Goal: Task Accomplishment & Management: Manage account settings

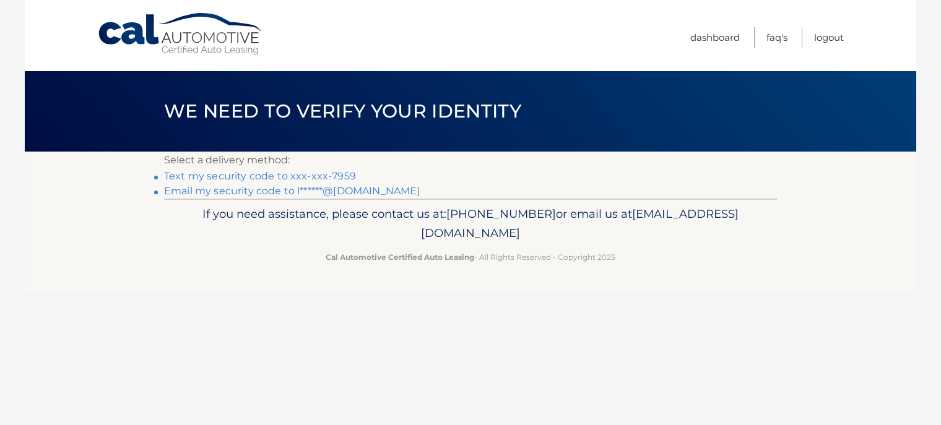
click at [260, 175] on link "Text my security code to xxx-xxx-7959" at bounding box center [260, 176] width 192 height 12
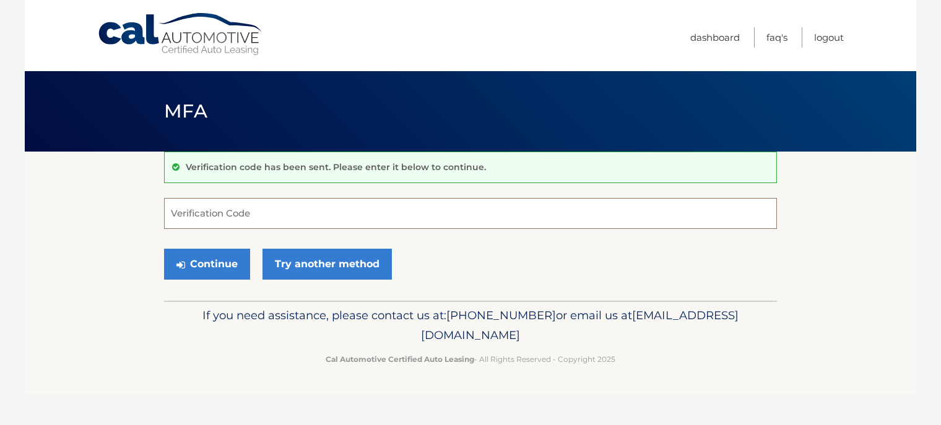
click at [297, 213] on input "Verification Code" at bounding box center [470, 213] width 613 height 31
type input "753111"
click at [188, 263] on button "Continue" at bounding box center [207, 264] width 86 height 31
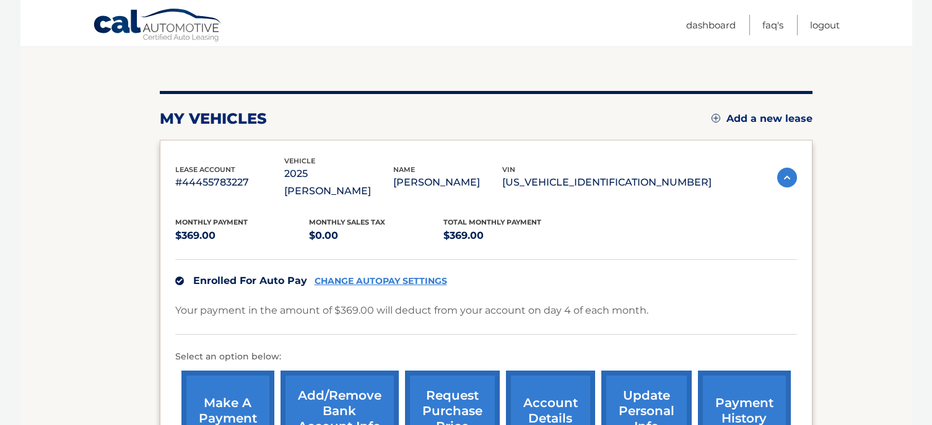
scroll to position [92, 0]
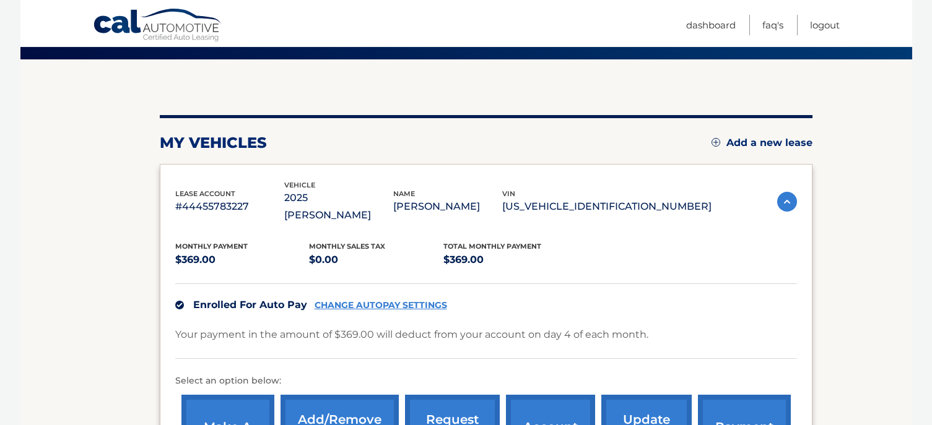
click at [343, 300] on link "CHANGE AUTOPAY SETTINGS" at bounding box center [381, 305] width 133 height 11
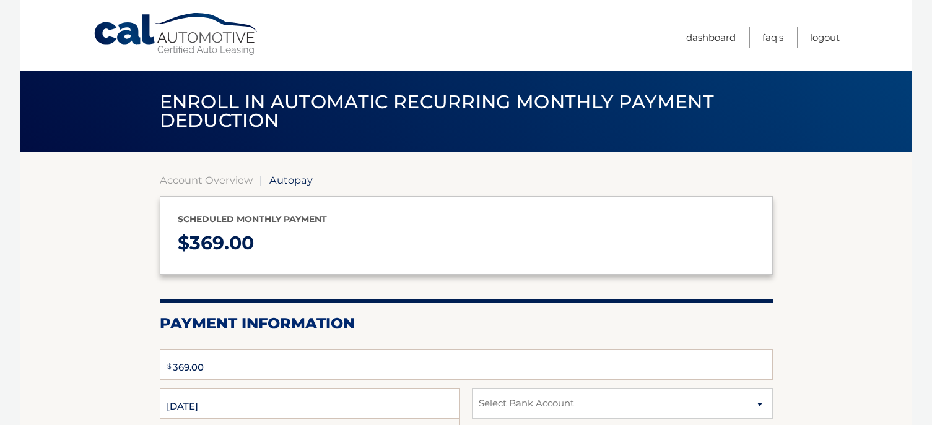
type input "369"
select select "NjE0YzkwZTgtNTNmMy00OTQ0LWIyY2MtYmI3ZTZjZDhmYjBj"
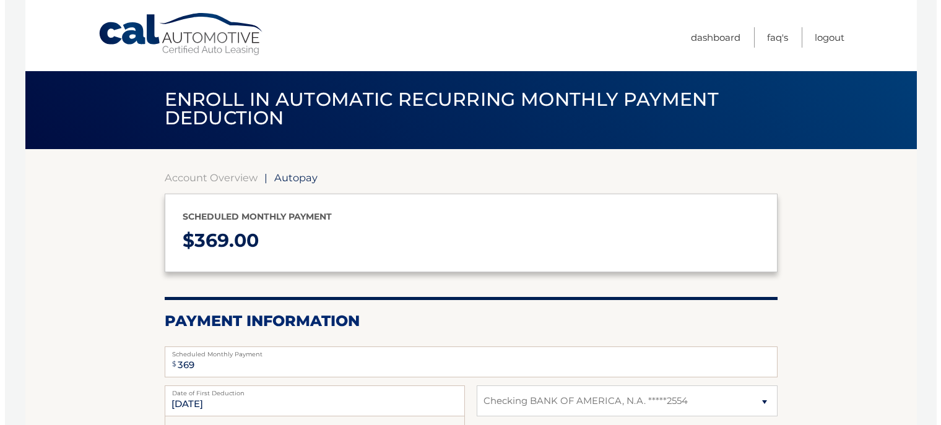
scroll to position [294, 0]
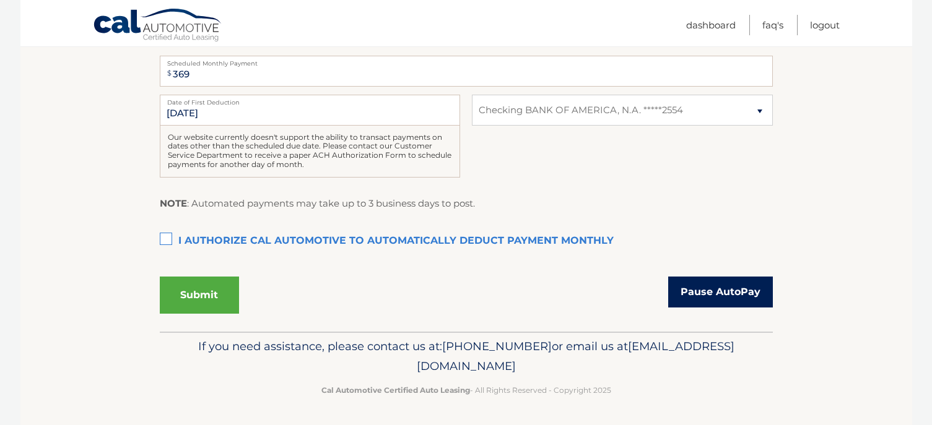
click at [718, 290] on link "Pause AutoPay" at bounding box center [720, 292] width 105 height 31
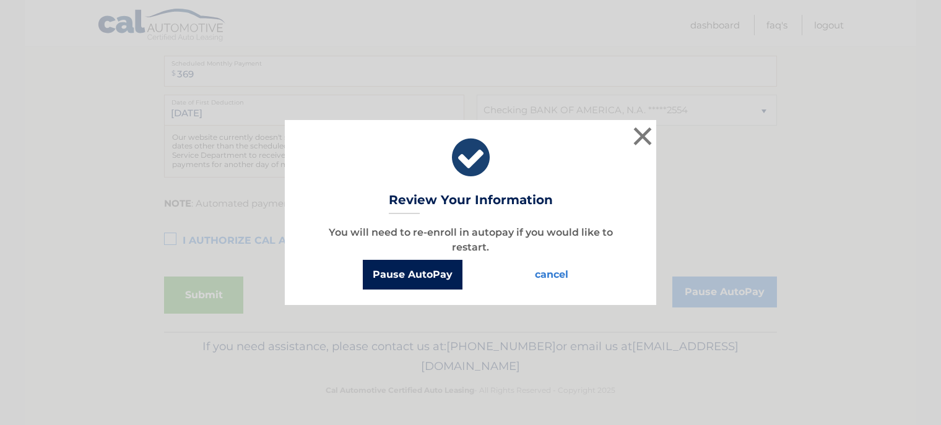
click at [407, 279] on button "Pause AutoPay" at bounding box center [413, 275] width 100 height 30
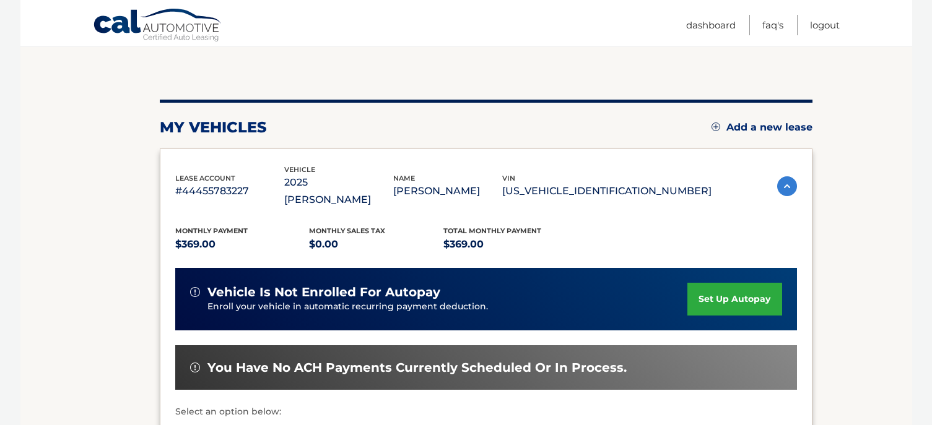
scroll to position [62, 0]
